Goal: Download file/media

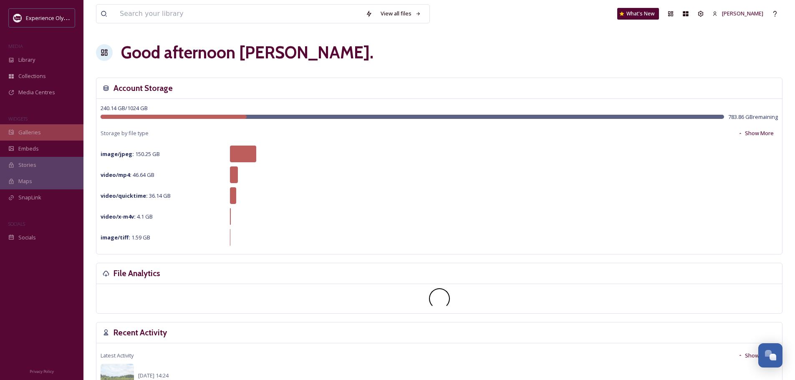
scroll to position [3737, 0]
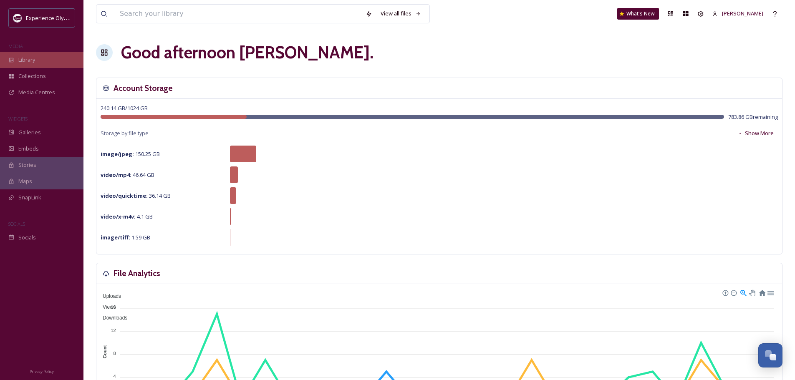
click at [27, 63] on span "Library" at bounding box center [26, 60] width 17 height 8
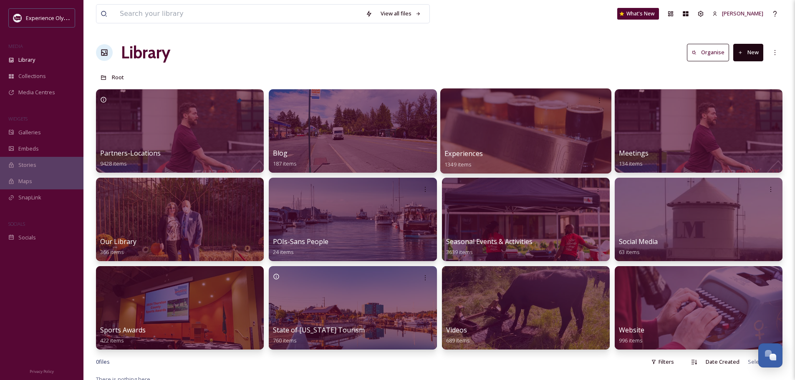
click at [471, 152] on span "Experiences" at bounding box center [463, 153] width 38 height 9
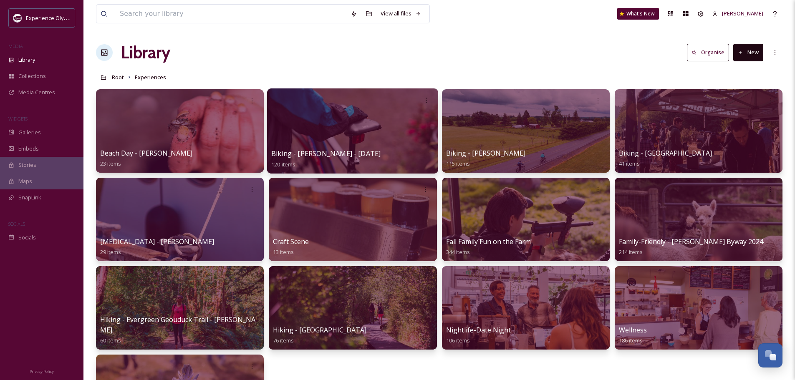
scroll to position [42, 0]
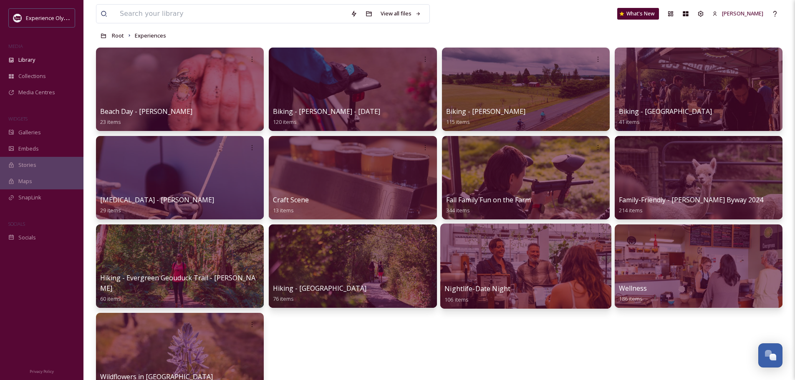
click at [523, 285] on div "Nightlife-Date Night 106 items" at bounding box center [525, 294] width 163 height 21
click at [462, 287] on span "Nightlife-Date Night" at bounding box center [477, 288] width 66 height 9
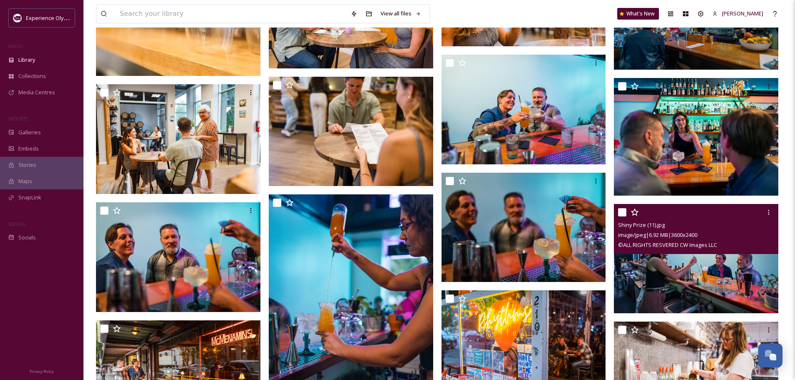
scroll to position [1460, 0]
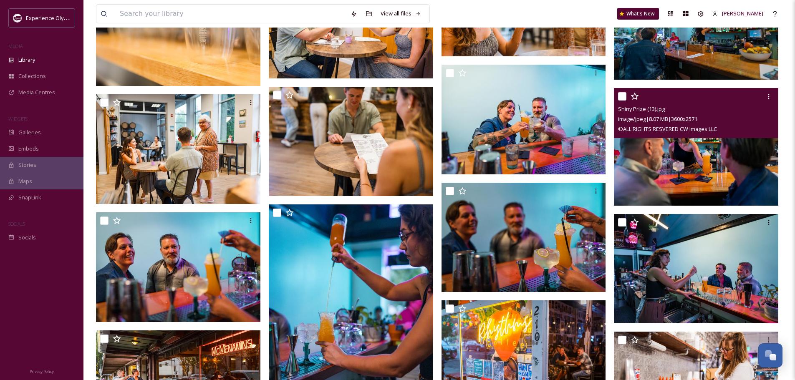
click at [672, 178] on img at bounding box center [696, 146] width 164 height 117
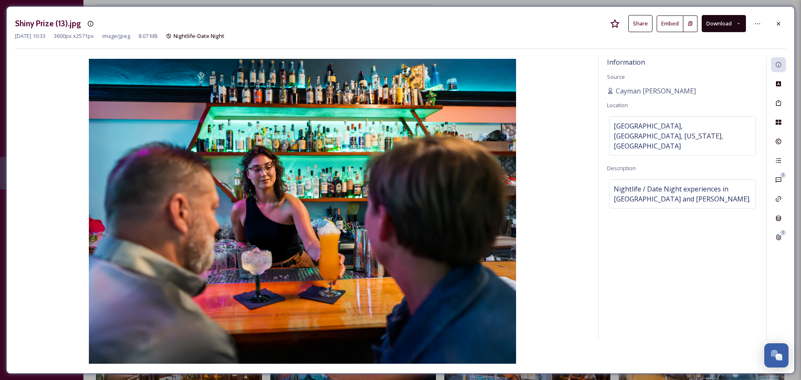
click at [735, 21] on button "Download" at bounding box center [724, 23] width 44 height 17
click at [723, 41] on span "Download Original (3600 x 2571)" at bounding box center [701, 43] width 79 height 8
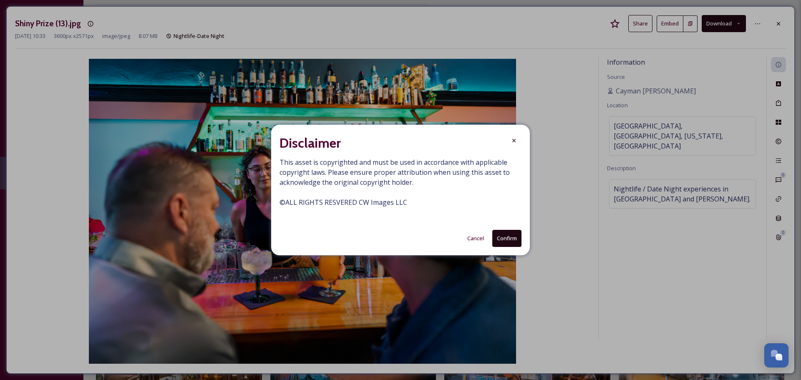
click at [504, 233] on button "Confirm" at bounding box center [506, 238] width 29 height 17
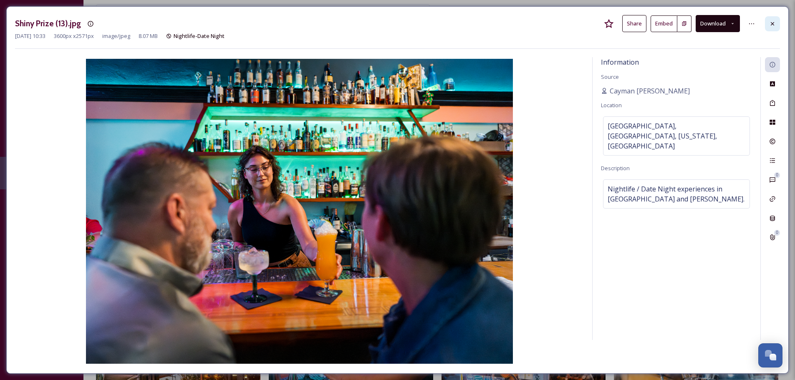
click at [776, 24] on div at bounding box center [772, 23] width 15 height 15
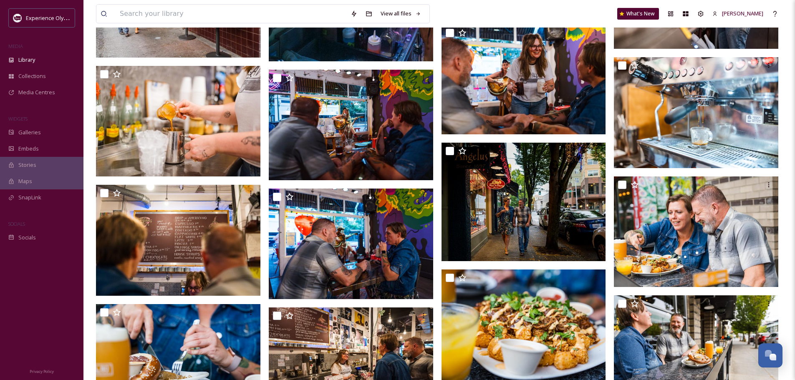
scroll to position [1877, 0]
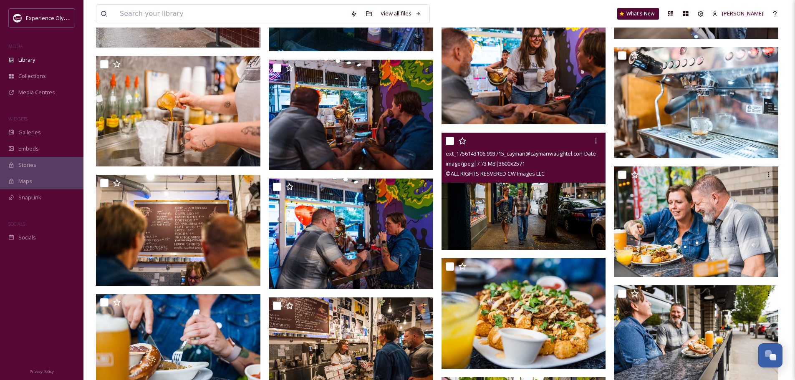
click at [530, 206] on img at bounding box center [523, 191] width 164 height 117
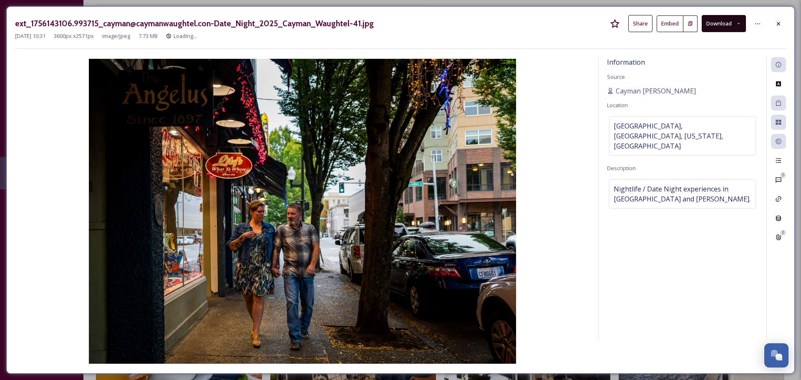
click at [736, 26] on icon at bounding box center [738, 23] width 5 height 5
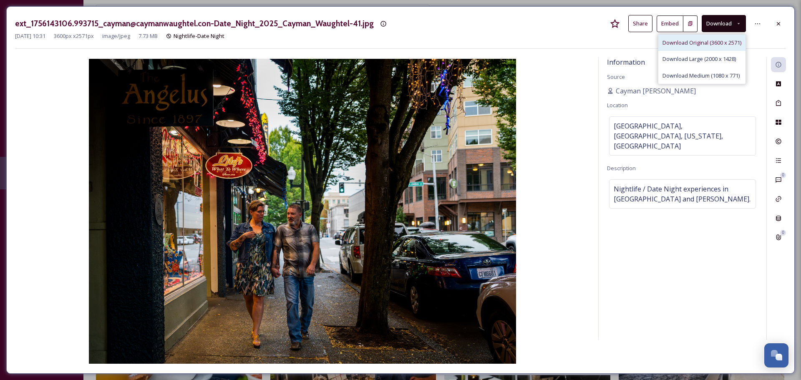
click at [723, 43] on span "Download Original (3600 x 2571)" at bounding box center [701, 43] width 79 height 8
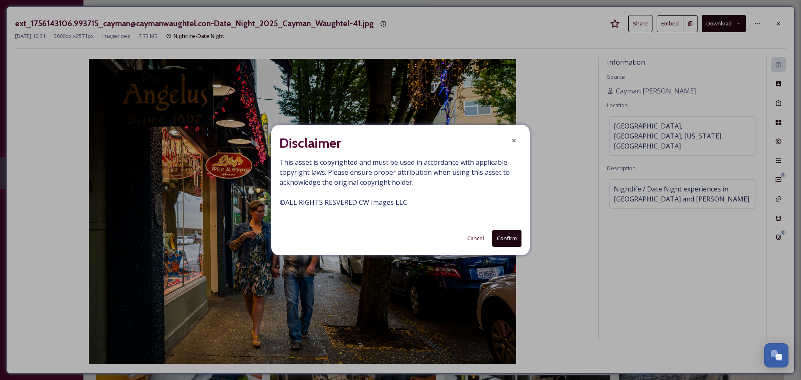
click at [511, 239] on button "Confirm" at bounding box center [506, 238] width 29 height 17
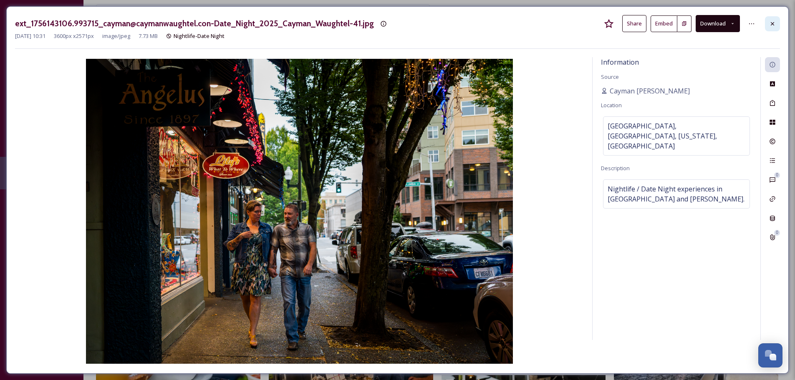
click at [772, 25] on icon at bounding box center [772, 23] width 7 height 7
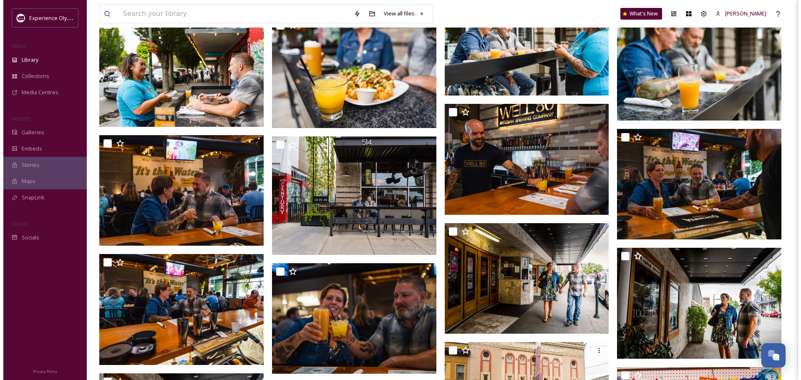
scroll to position [2420, 0]
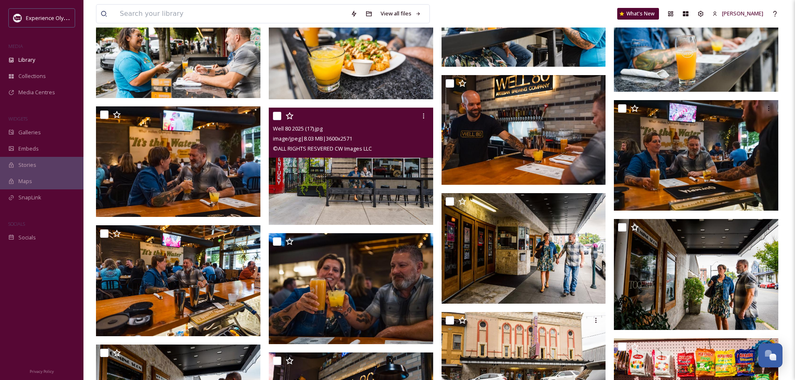
click at [328, 185] on img at bounding box center [351, 166] width 164 height 117
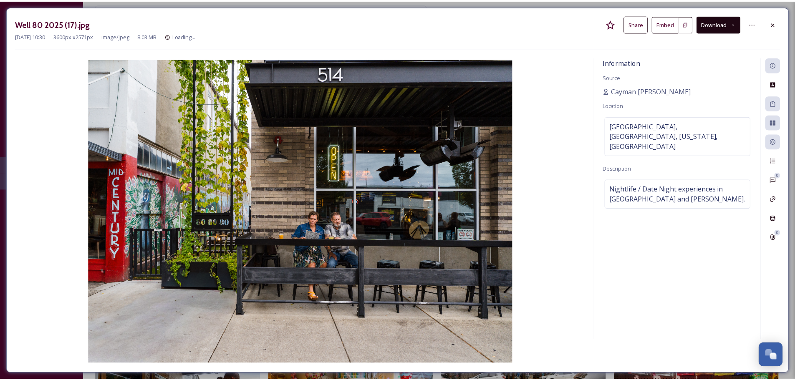
scroll to position [2422, 0]
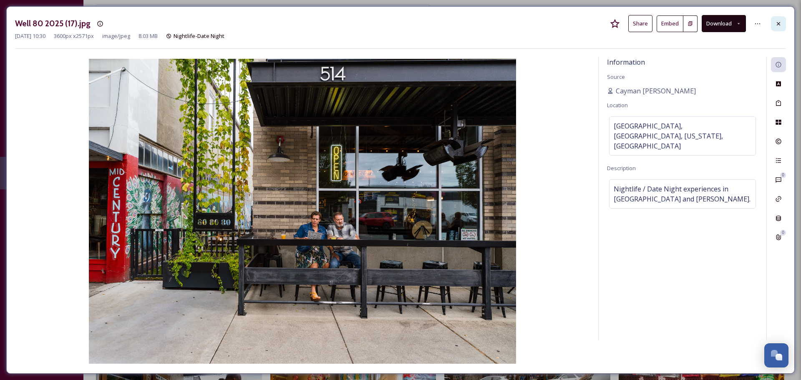
click at [778, 22] on icon at bounding box center [778, 23] width 7 height 7
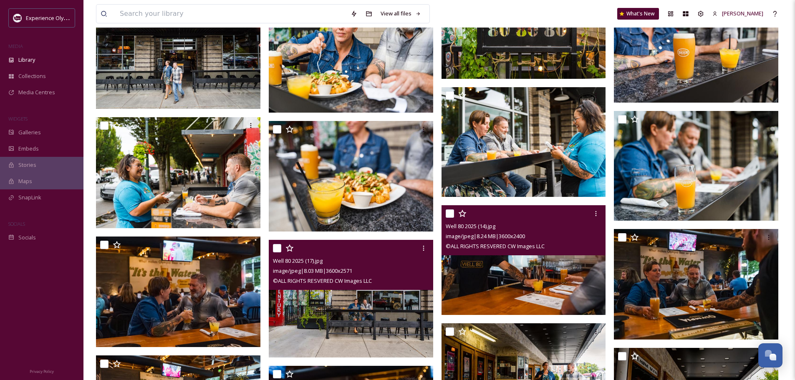
scroll to position [2241, 0]
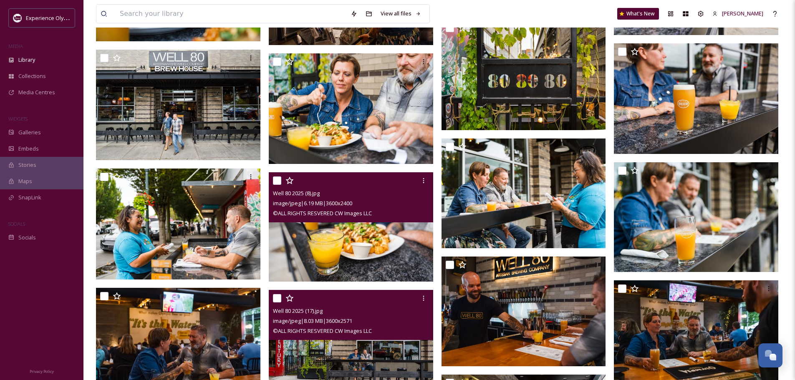
click at [381, 248] on img at bounding box center [351, 227] width 164 height 110
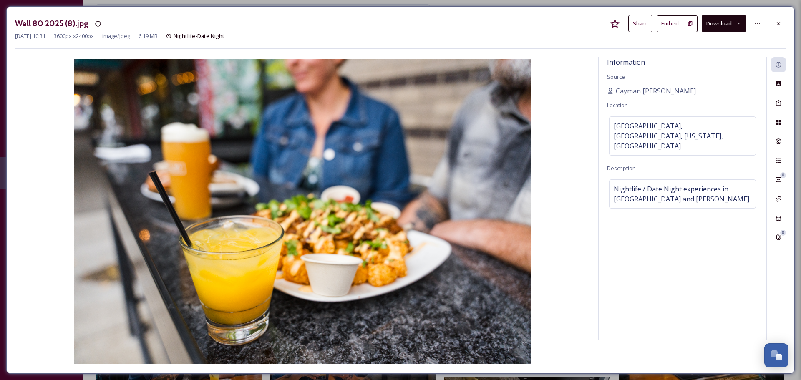
click at [726, 28] on button "Download" at bounding box center [724, 23] width 44 height 17
click at [711, 42] on span "Download Original (3600 x 2400)" at bounding box center [701, 43] width 79 height 8
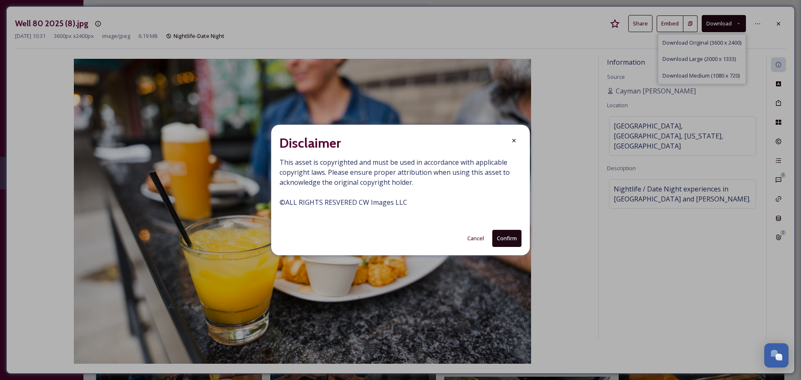
click at [507, 241] on button "Confirm" at bounding box center [506, 238] width 29 height 17
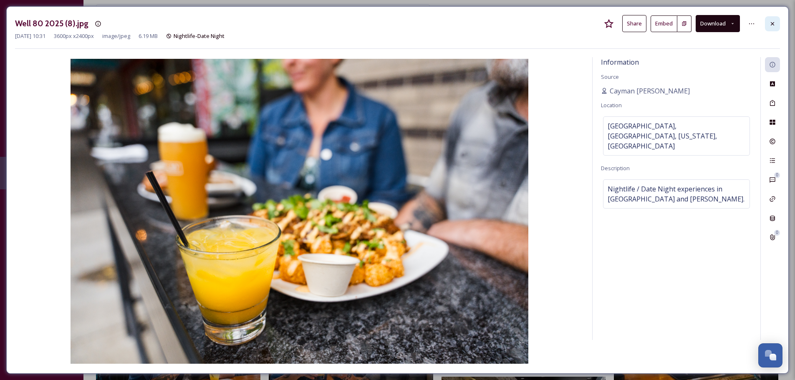
click at [776, 22] on div at bounding box center [772, 23] width 15 height 15
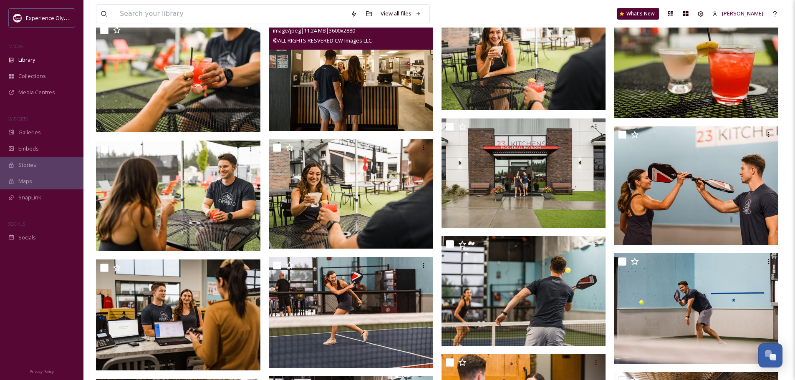
scroll to position [572, 0]
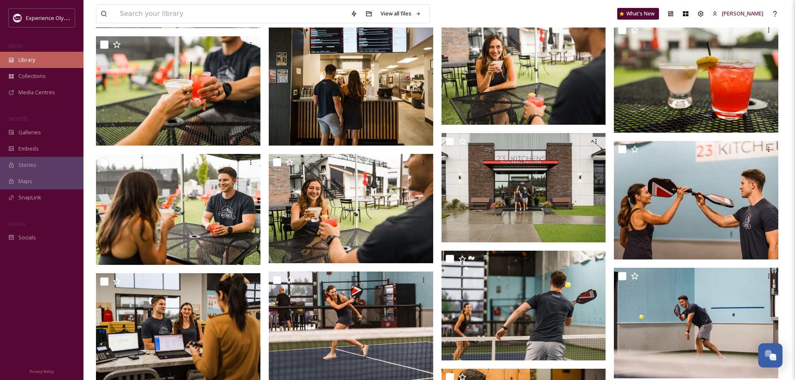
click at [29, 60] on span "Library" at bounding box center [26, 60] width 17 height 8
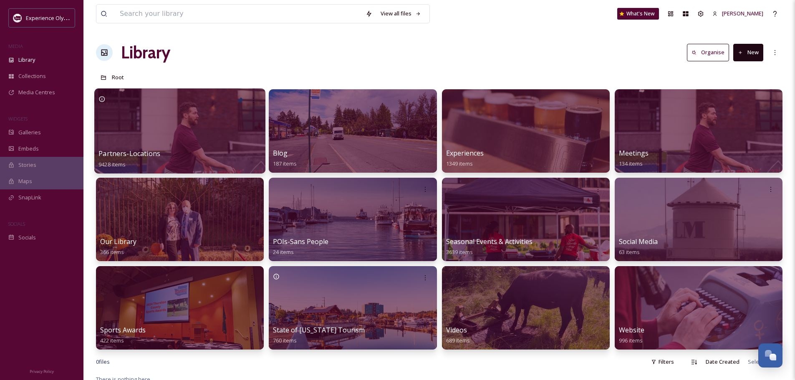
click at [143, 150] on span "Partners-Locations" at bounding box center [129, 153] width 62 height 9
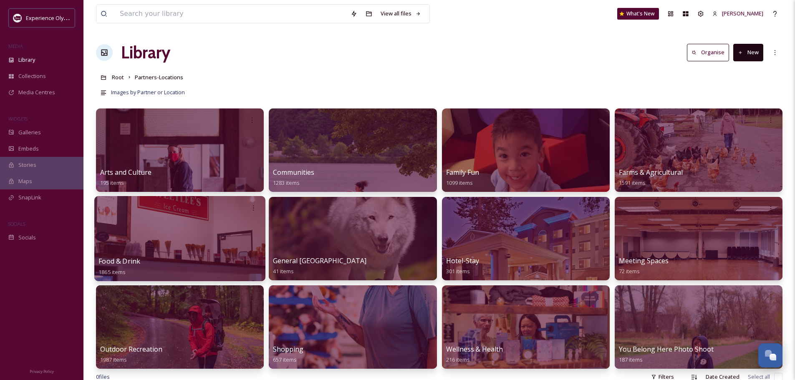
click at [121, 258] on span "Food & Drink" at bounding box center [119, 261] width 42 height 9
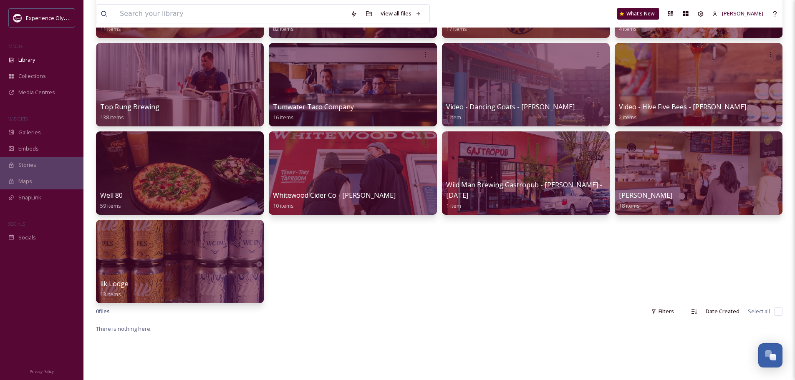
scroll to position [1293, 0]
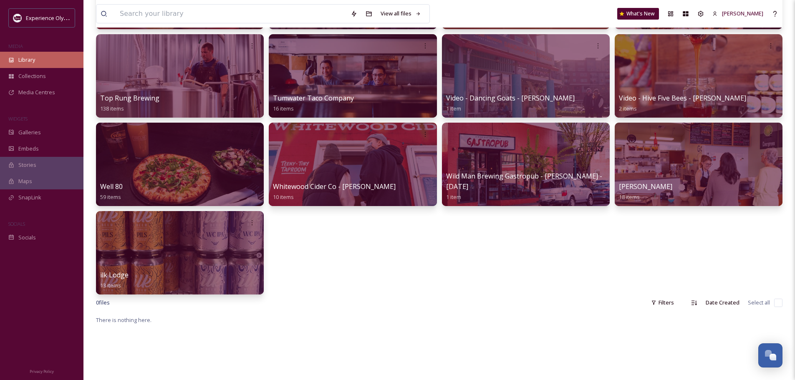
click at [30, 55] on div "Library" at bounding box center [41, 60] width 83 height 16
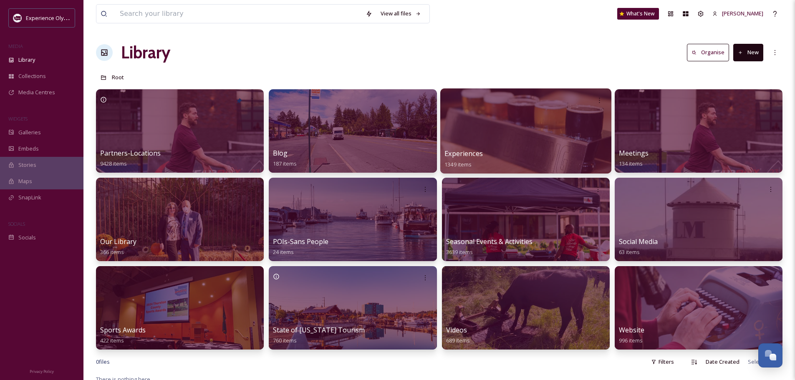
click at [470, 151] on span "Experiences" at bounding box center [463, 153] width 38 height 9
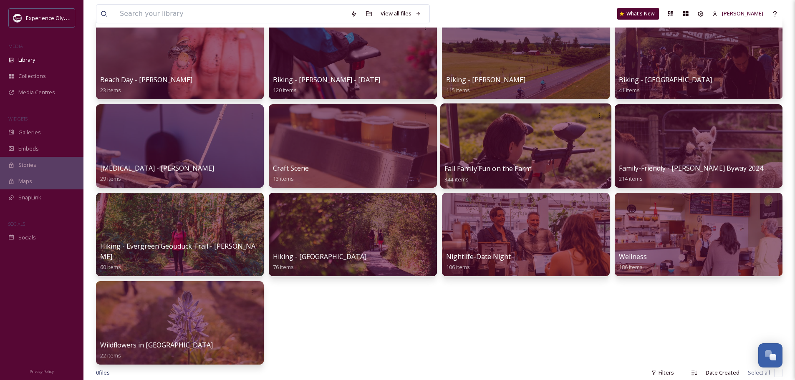
scroll to position [125, 0]
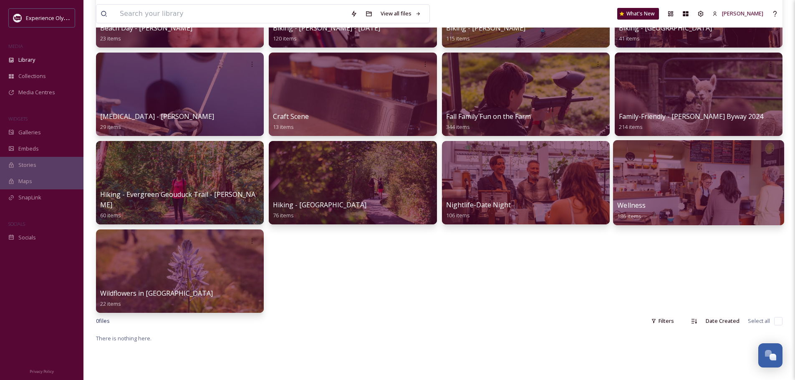
click at [666, 203] on div "Wellness 186 items" at bounding box center [698, 210] width 163 height 21
click at [622, 204] on span "Wellness" at bounding box center [631, 205] width 28 height 9
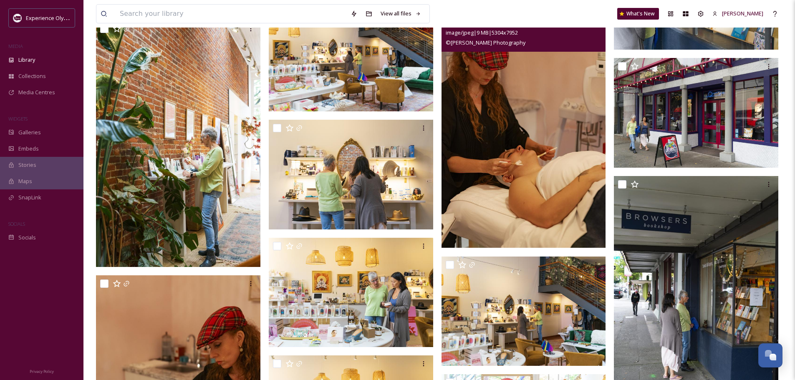
scroll to position [3671, 0]
